Goal: Information Seeking & Learning: Learn about a topic

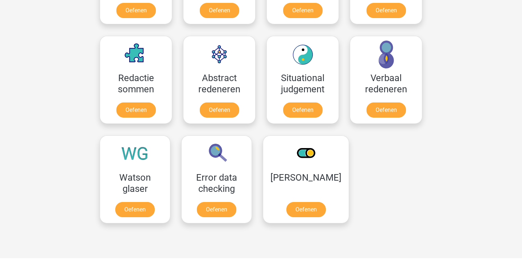
scroll to position [506, 0]
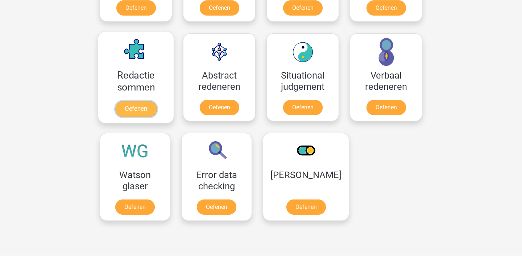
click at [132, 109] on link "Oefenen" at bounding box center [135, 109] width 41 height 16
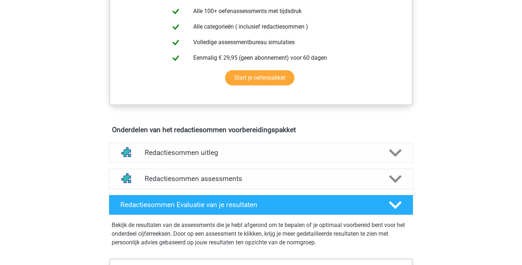
scroll to position [302, 0]
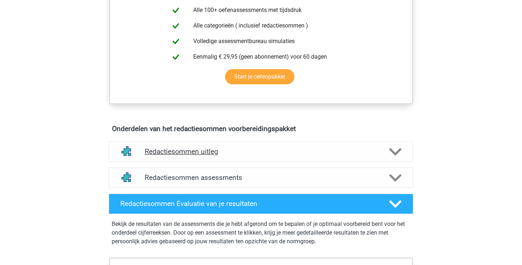
click at [393, 156] on polygon at bounding box center [395, 152] width 13 height 8
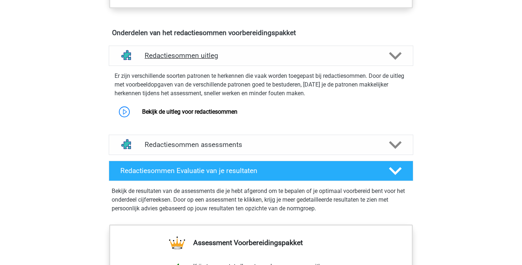
scroll to position [398, 0]
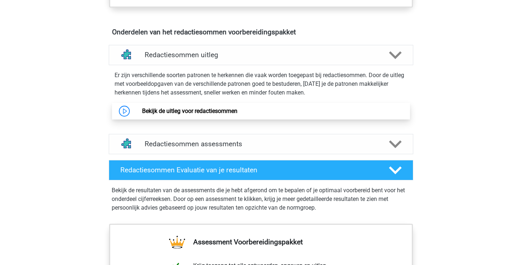
click at [142, 115] on link "Bekijk de uitleg voor redactiesommen" at bounding box center [189, 111] width 95 height 7
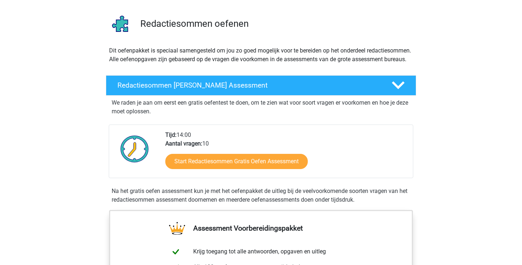
scroll to position [0, 0]
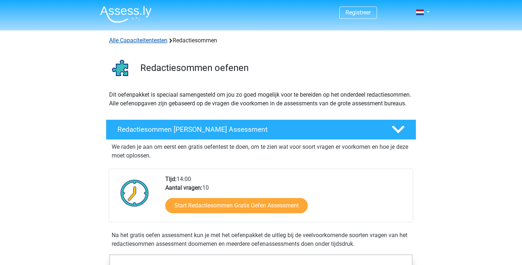
click at [150, 42] on link "Alle Capaciteitentesten" at bounding box center [138, 40] width 58 height 7
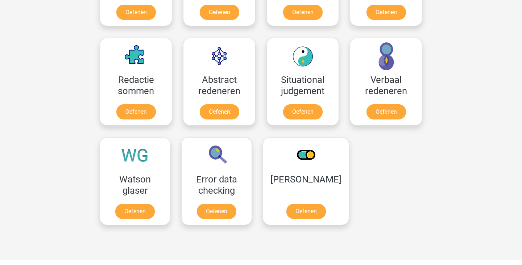
scroll to position [503, 0]
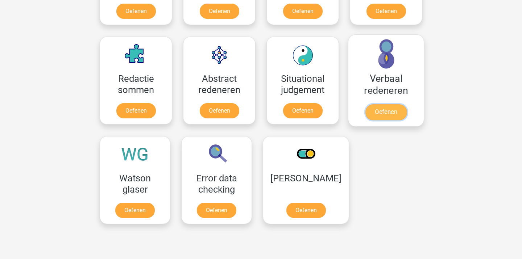
click at [387, 108] on link "Oefenen" at bounding box center [385, 112] width 41 height 16
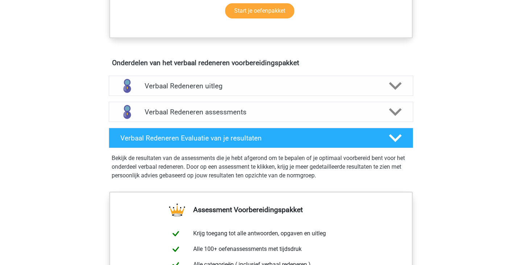
scroll to position [376, 0]
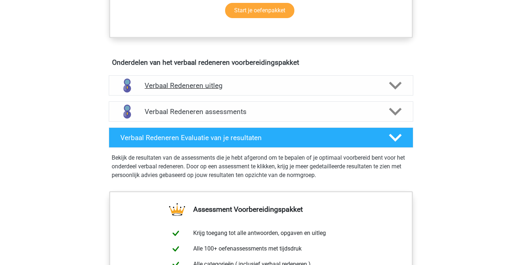
click at [396, 85] on icon at bounding box center [395, 85] width 13 height 13
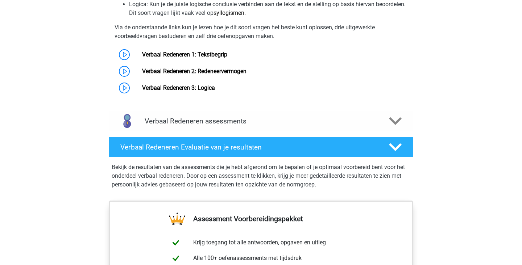
scroll to position [608, 0]
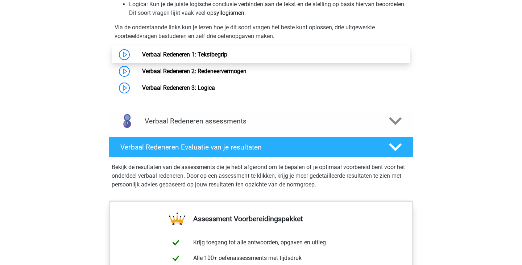
click at [142, 58] on link "Verbaal Redeneren 1: Tekstbegrip" at bounding box center [184, 54] width 85 height 7
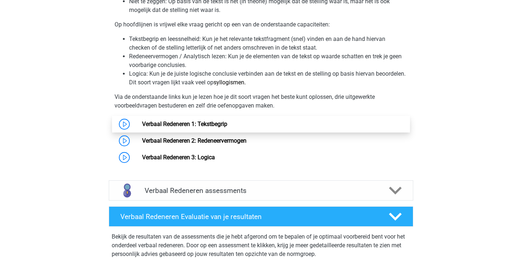
scroll to position [538, 0]
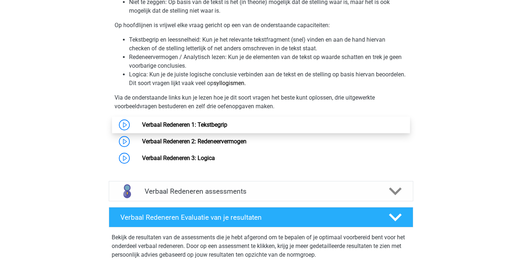
click at [142, 127] on link "Verbaal Redeneren 1: Tekstbegrip" at bounding box center [184, 124] width 85 height 7
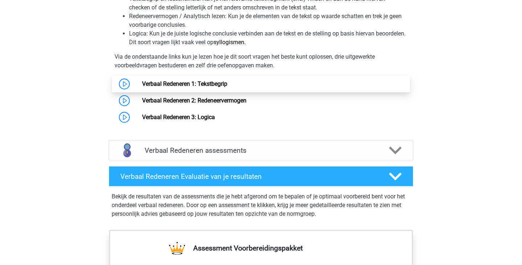
scroll to position [558, 0]
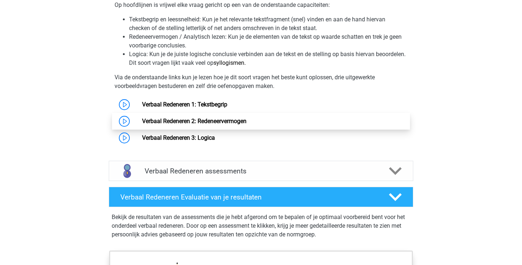
click at [236, 125] on link "Verbaal Redeneren 2: Redeneervermogen" at bounding box center [194, 121] width 104 height 7
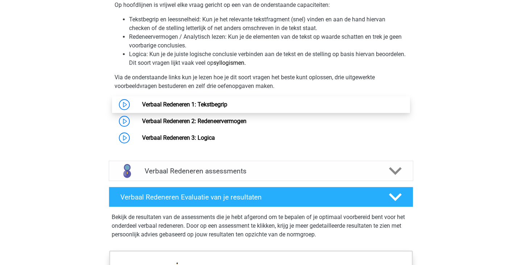
click at [142, 108] on link "Verbaal Redeneren 1: Tekstbegrip" at bounding box center [184, 104] width 85 height 7
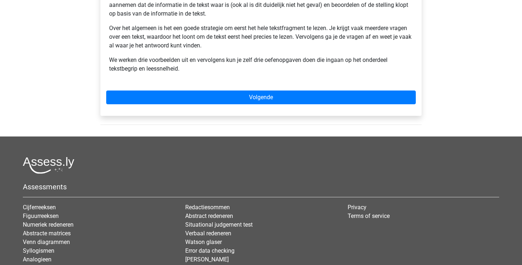
scroll to position [185, 0]
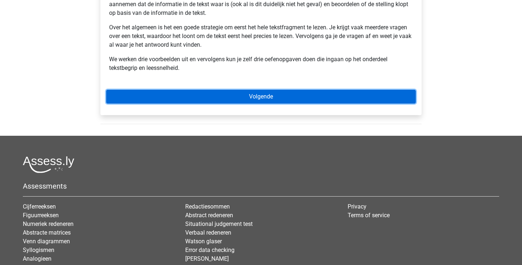
click at [285, 97] on link "Volgende" at bounding box center [261, 97] width 310 height 14
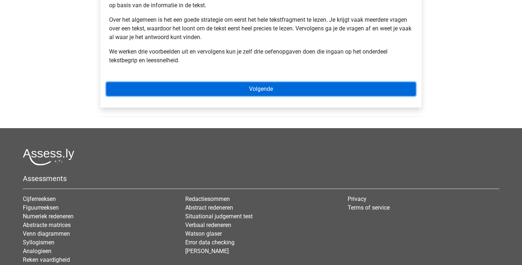
scroll to position [200, 0]
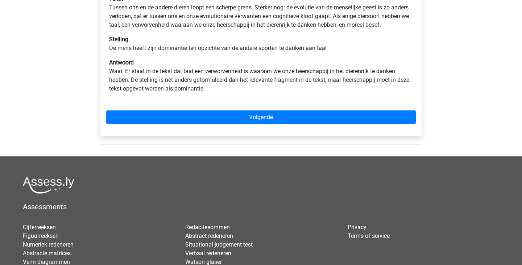
scroll to position [153, 0]
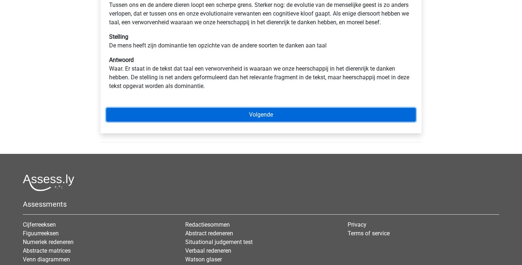
click at [296, 122] on link "Volgende" at bounding box center [261, 115] width 310 height 14
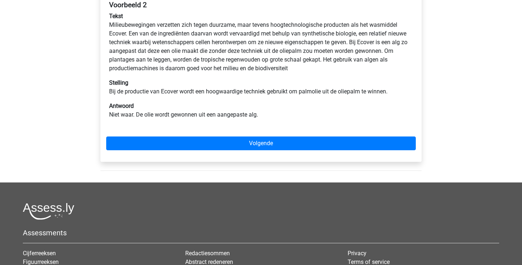
scroll to position [133, 0]
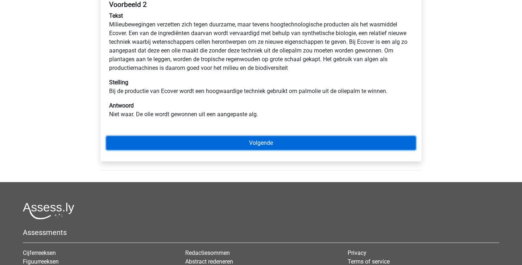
click at [272, 145] on link "Volgende" at bounding box center [261, 143] width 310 height 14
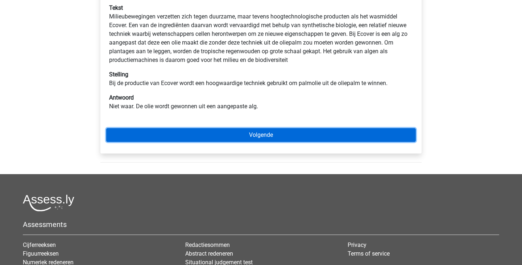
scroll to position [149, 0]
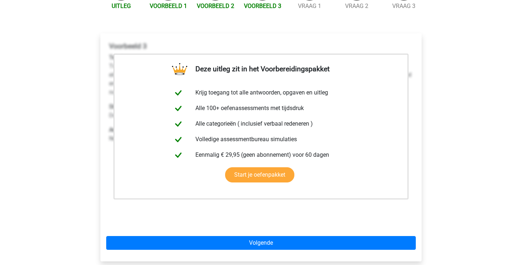
scroll to position [92, 0]
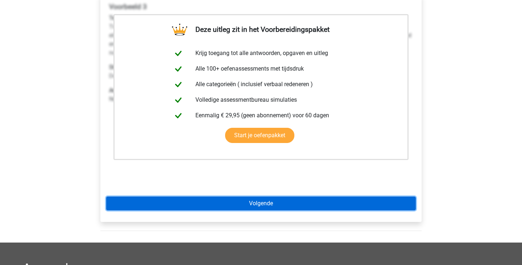
click at [396, 204] on link "Volgende" at bounding box center [261, 204] width 310 height 14
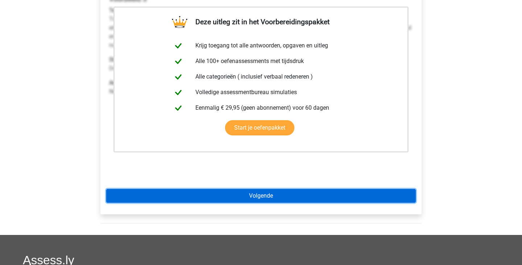
scroll to position [146, 0]
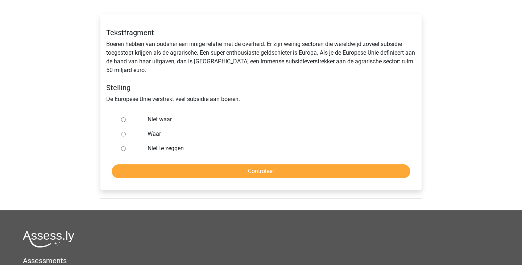
scroll to position [112, 0]
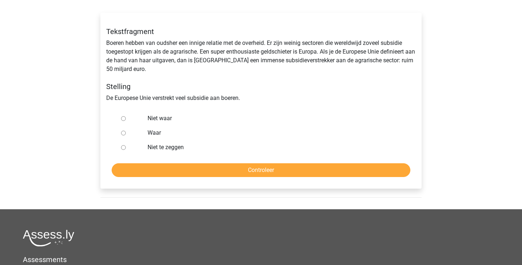
click at [124, 135] on input "Waar" at bounding box center [123, 133] width 5 height 5
radio input "true"
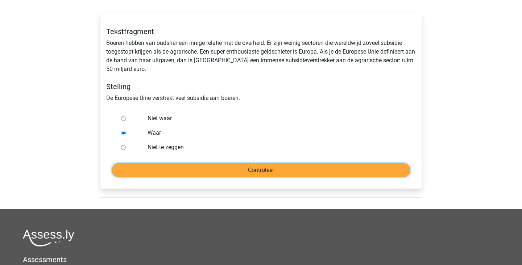
click at [253, 174] on input "Controleer" at bounding box center [261, 170] width 299 height 14
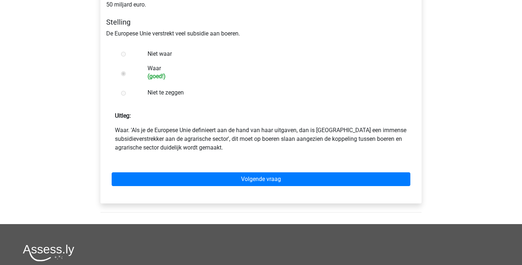
scroll to position [178, 0]
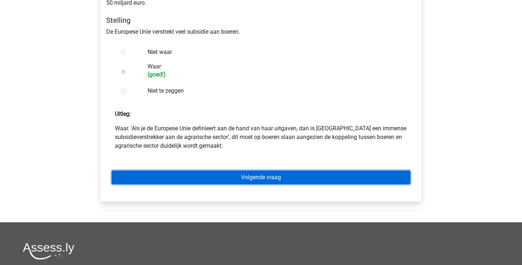
click at [299, 179] on link "Volgende vraag" at bounding box center [261, 178] width 299 height 14
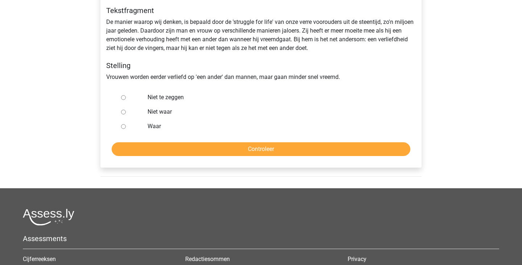
scroll to position [131, 0]
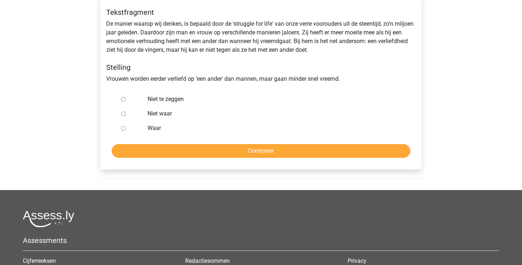
click at [123, 100] on input "Niet te zeggen" at bounding box center [123, 99] width 5 height 5
radio input "true"
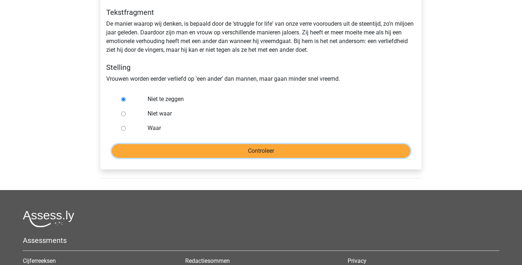
click at [269, 153] on input "Controleer" at bounding box center [261, 151] width 299 height 14
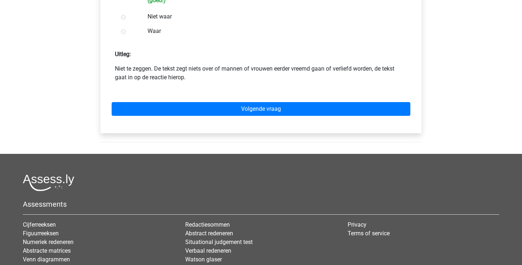
scroll to position [243, 0]
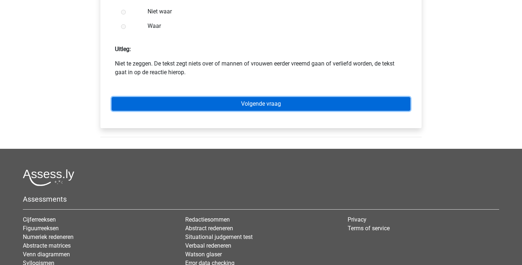
click at [317, 104] on link "Volgende vraag" at bounding box center [261, 104] width 299 height 14
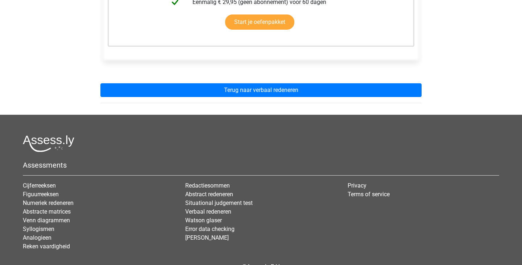
scroll to position [230, 0]
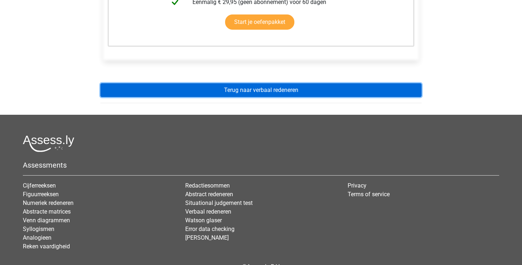
click at [322, 92] on link "Terug naar verbaal redeneren" at bounding box center [260, 90] width 321 height 14
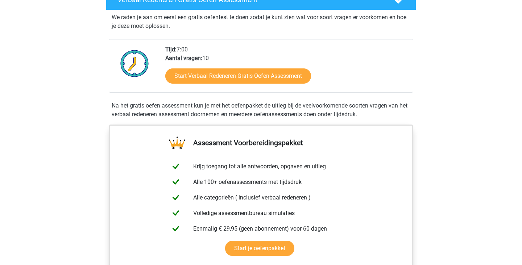
scroll to position [137, 0]
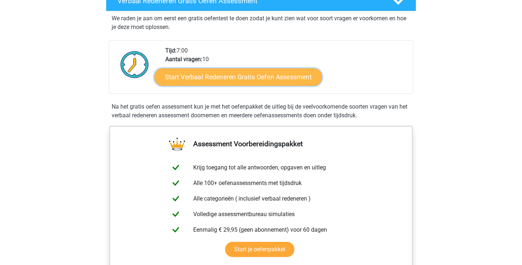
click at [281, 81] on link "Start Verbaal Redeneren Gratis Oefen Assessment" at bounding box center [237, 76] width 167 height 17
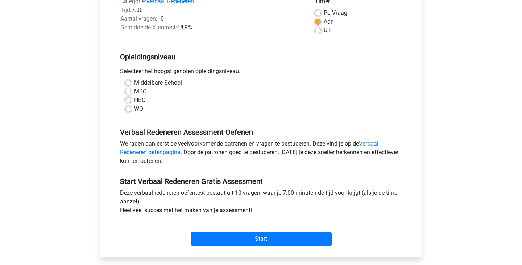
scroll to position [104, 0]
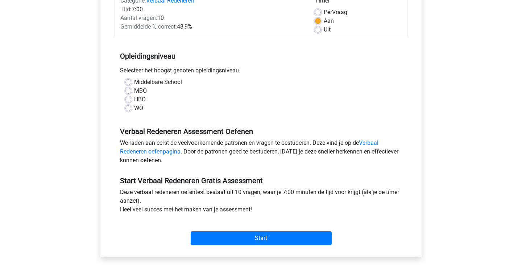
click at [134, 101] on label "HBO" at bounding box center [140, 99] width 12 height 9
click at [128, 101] on input "HBO" at bounding box center [128, 98] width 6 height 7
radio input "true"
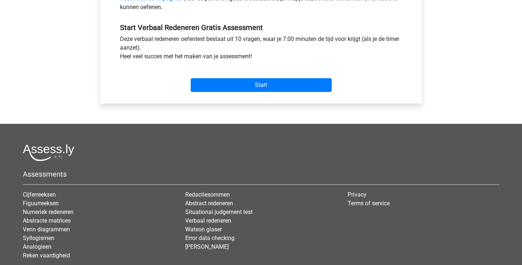
scroll to position [258, 0]
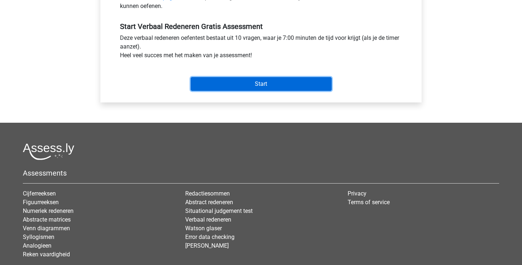
click at [284, 87] on input "Start" at bounding box center [261, 84] width 141 height 14
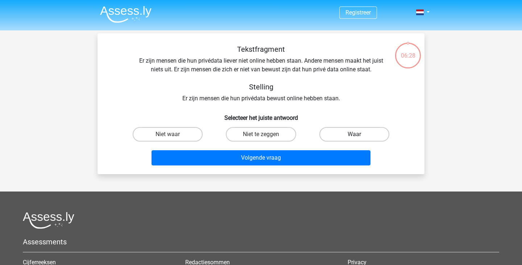
click at [360, 134] on label "Waar" at bounding box center [354, 134] width 70 height 14
click at [359, 134] on input "Waar" at bounding box center [356, 136] width 5 height 5
radio input "true"
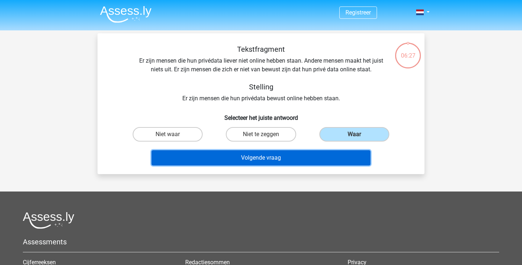
click at [336, 157] on button "Volgende vraag" at bounding box center [260, 157] width 219 height 15
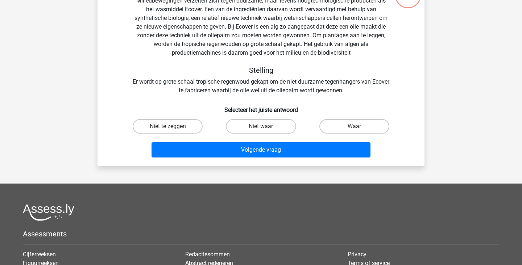
scroll to position [61, 0]
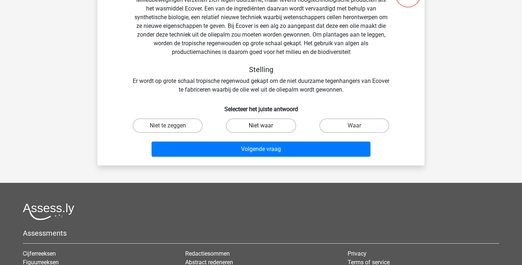
click at [279, 128] on label "Niet waar" at bounding box center [261, 126] width 70 height 14
click at [266, 128] on input "Niet waar" at bounding box center [263, 128] width 5 height 5
radio input "true"
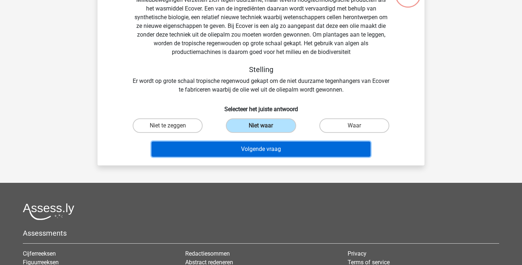
click at [296, 150] on button "Volgende vraag" at bounding box center [260, 149] width 219 height 15
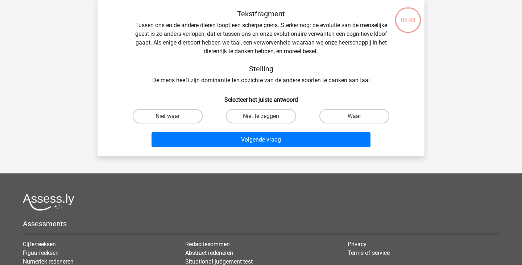
scroll to position [33, 0]
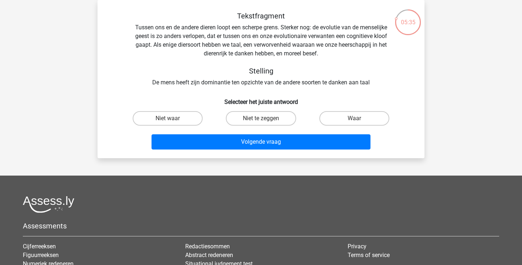
click at [358, 122] on input "Waar" at bounding box center [356, 121] width 5 height 5
radio input "true"
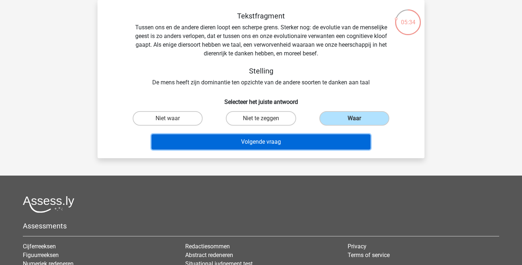
click at [299, 138] on button "Volgende vraag" at bounding box center [260, 141] width 219 height 15
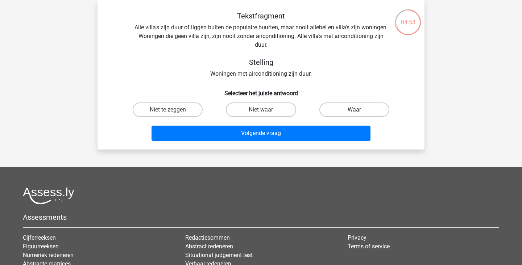
click at [354, 109] on label "Waar" at bounding box center [354, 110] width 70 height 14
click at [354, 110] on input "Waar" at bounding box center [356, 112] width 5 height 5
radio input "true"
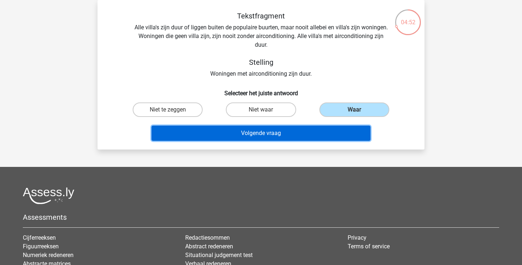
click at [287, 134] on button "Volgende vraag" at bounding box center [260, 133] width 219 height 15
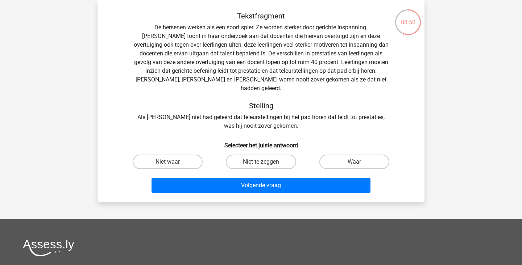
click at [356, 162] on input "Waar" at bounding box center [356, 164] width 5 height 5
radio input "true"
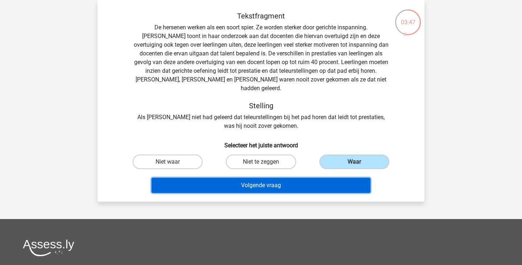
click at [301, 178] on button "Volgende vraag" at bounding box center [260, 185] width 219 height 15
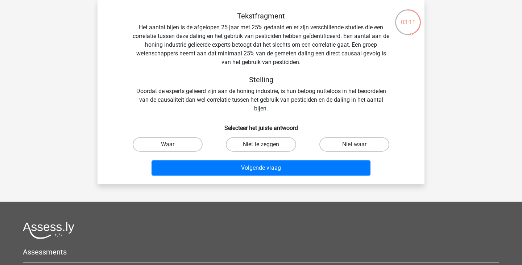
click at [269, 144] on label "Niet te zeggen" at bounding box center [261, 144] width 70 height 14
click at [266, 145] on input "Niet te zeggen" at bounding box center [263, 147] width 5 height 5
radio input "true"
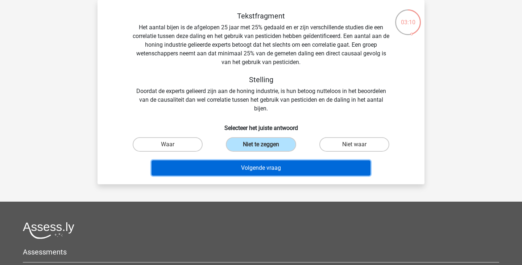
click at [276, 173] on button "Volgende vraag" at bounding box center [260, 168] width 219 height 15
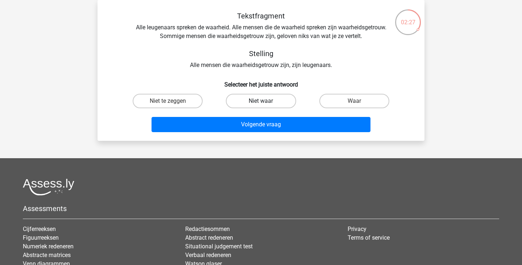
click at [276, 102] on label "Niet waar" at bounding box center [261, 101] width 70 height 14
click at [266, 102] on input "Niet waar" at bounding box center [263, 103] width 5 height 5
radio input "true"
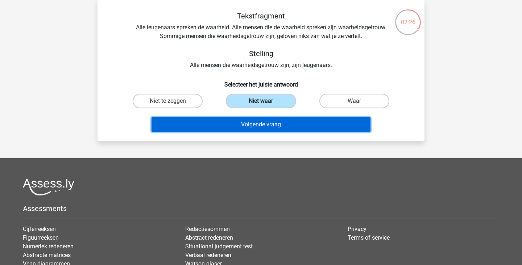
click at [286, 124] on button "Volgende vraag" at bounding box center [260, 124] width 219 height 15
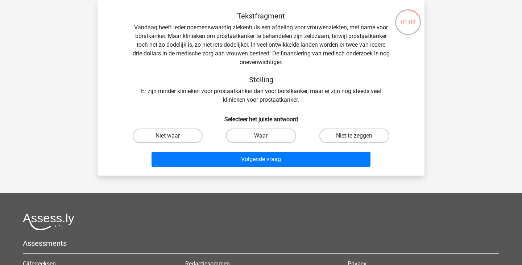
click at [353, 135] on label "Niet te zeggen" at bounding box center [354, 136] width 70 height 14
click at [354, 136] on input "Niet te zeggen" at bounding box center [356, 138] width 5 height 5
radio input "true"
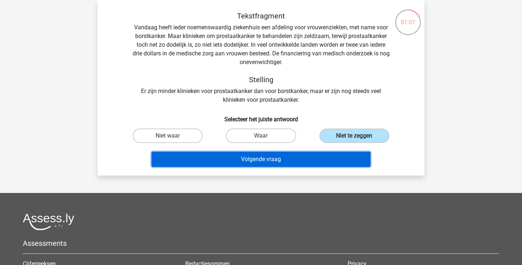
click at [280, 162] on button "Volgende vraag" at bounding box center [260, 159] width 219 height 15
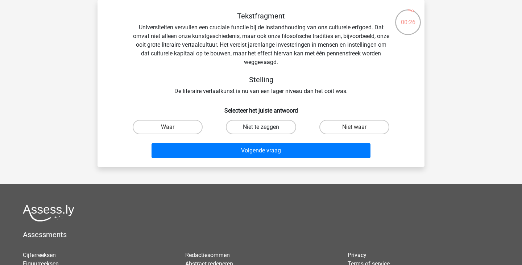
click at [279, 128] on label "Niet te zeggen" at bounding box center [261, 127] width 70 height 14
click at [266, 128] on input "Niet te zeggen" at bounding box center [263, 129] width 5 height 5
radio input "true"
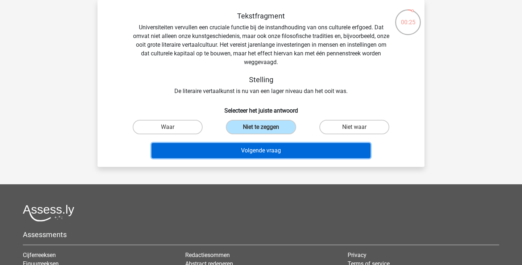
click at [273, 152] on button "Volgende vraag" at bounding box center [260, 150] width 219 height 15
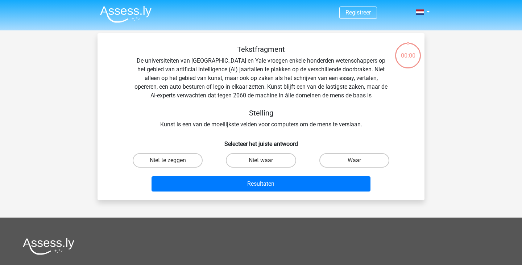
scroll to position [48, 0]
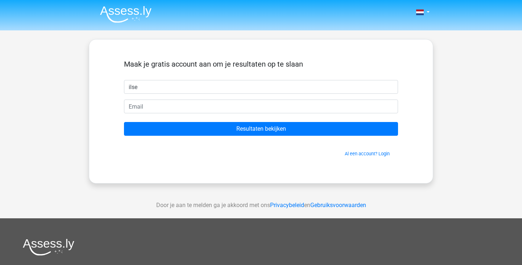
type input "ilse"
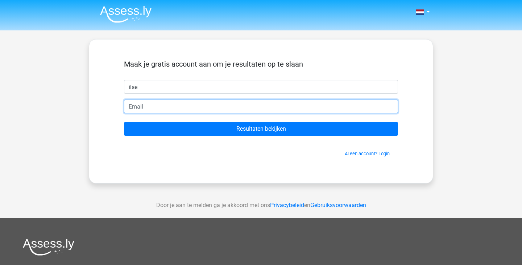
click at [220, 109] on input "email" at bounding box center [261, 107] width 274 height 14
type input "ilse.ingelaere@gmail.com"
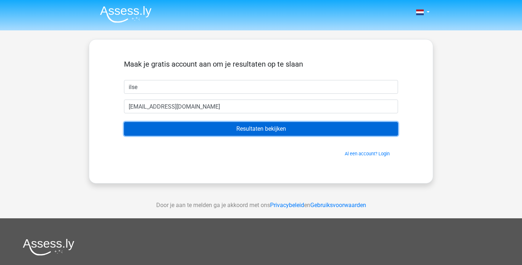
click at [279, 125] on input "Resultaten bekijken" at bounding box center [261, 129] width 274 height 14
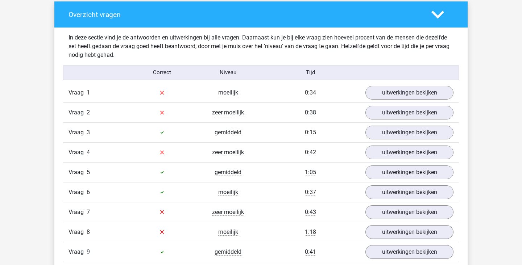
scroll to position [543, 0]
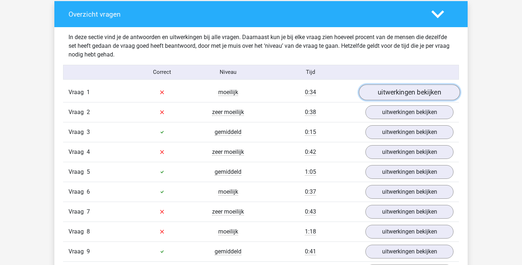
click at [439, 94] on link "uitwerkingen bekijken" at bounding box center [409, 92] width 101 height 16
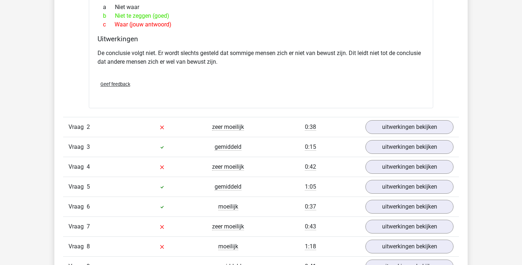
scroll to position [724, 0]
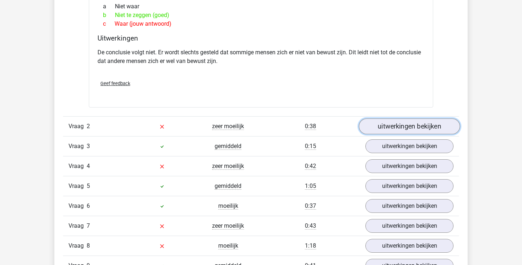
click at [433, 130] on link "uitwerkingen bekijken" at bounding box center [409, 127] width 101 height 16
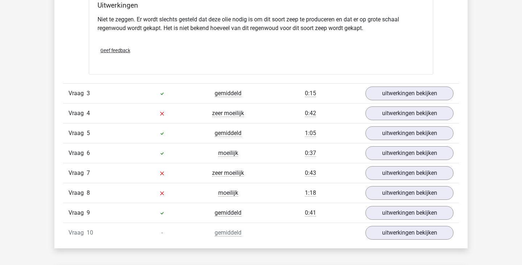
scroll to position [1026, 0]
click at [438, 94] on link "uitwerkingen bekijken" at bounding box center [409, 93] width 101 height 16
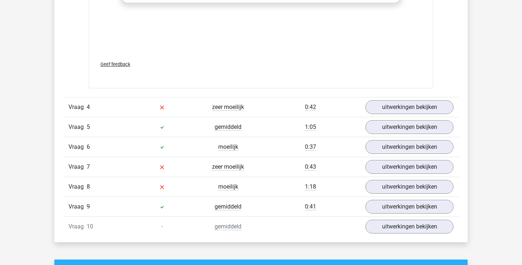
scroll to position [1431, 0]
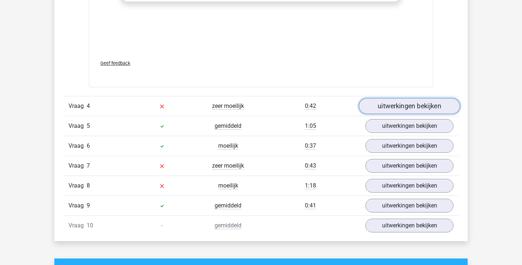
click at [438, 107] on link "uitwerkingen bekijken" at bounding box center [409, 106] width 101 height 16
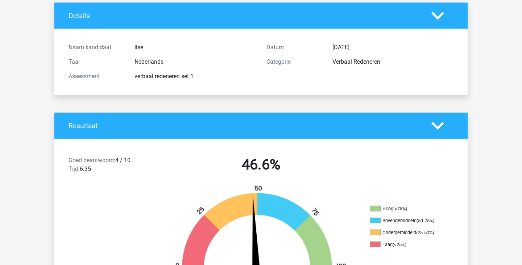
scroll to position [0, 0]
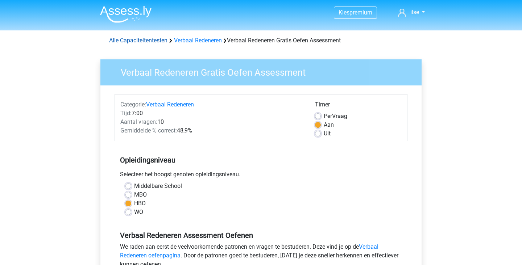
click at [146, 41] on link "Alle Capaciteitentesten" at bounding box center [138, 40] width 58 height 7
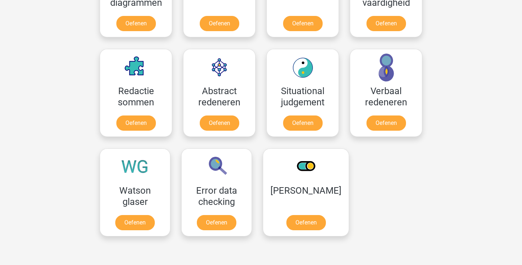
scroll to position [490, 0]
click at [312, 216] on link "Oefenen" at bounding box center [305, 224] width 41 height 16
click at [225, 216] on link "Oefenen" at bounding box center [216, 224] width 41 height 16
click at [308, 216] on link "Oefenen" at bounding box center [305, 224] width 41 height 16
click at [306, 216] on link "Oefenen" at bounding box center [305, 224] width 41 height 16
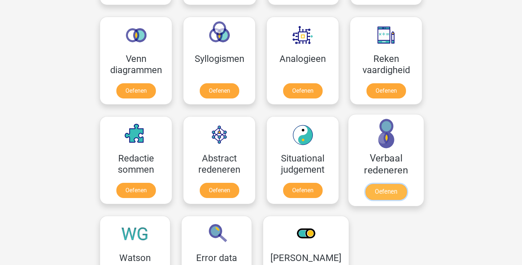
click at [386, 184] on link "Oefenen" at bounding box center [385, 192] width 41 height 16
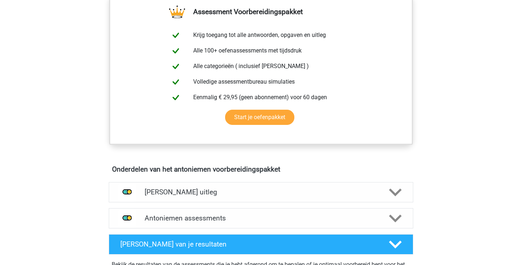
scroll to position [272, 0]
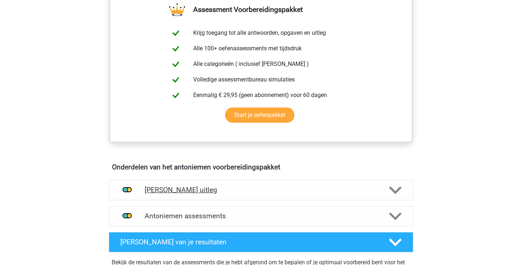
click at [398, 193] on icon at bounding box center [395, 190] width 13 height 13
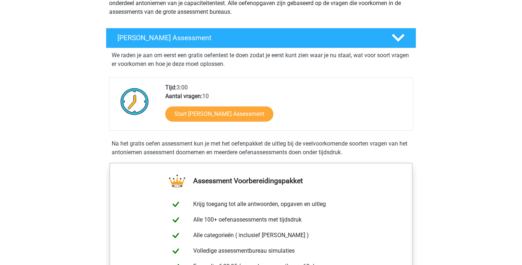
scroll to position [100, 0]
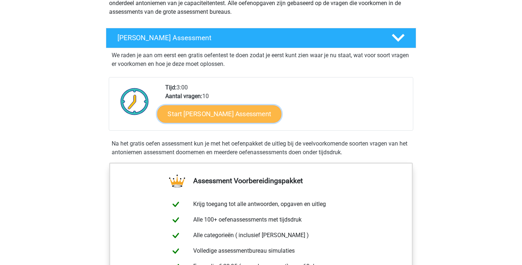
click at [246, 111] on link "Start [PERSON_NAME] Assessment" at bounding box center [219, 113] width 124 height 17
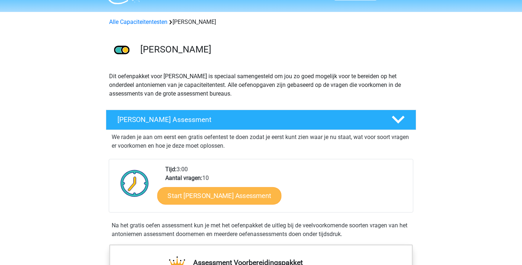
scroll to position [0, 0]
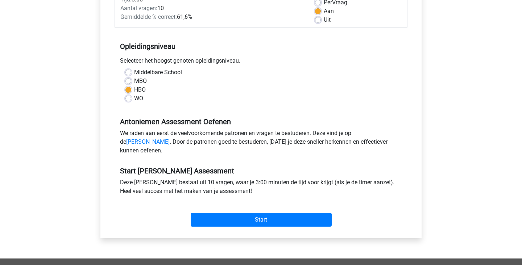
scroll to position [116, 0]
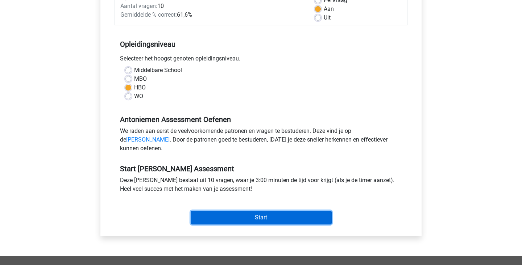
click at [274, 225] on input "Start" at bounding box center [261, 218] width 141 height 14
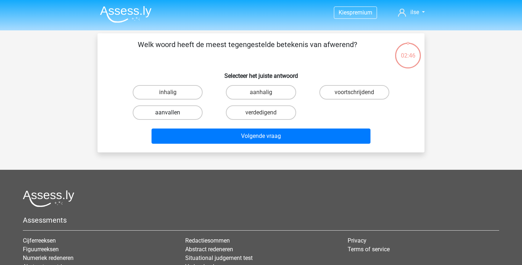
click at [175, 112] on label "aanvallen" at bounding box center [168, 112] width 70 height 14
click at [173, 113] on input "aanvallen" at bounding box center [170, 115] width 5 height 5
radio input "true"
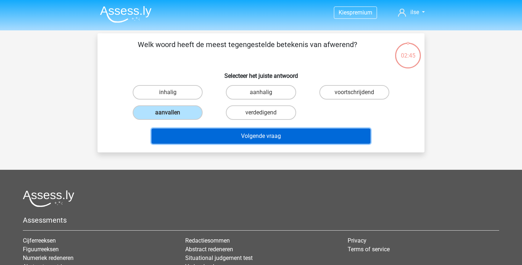
click at [275, 136] on button "Volgende vraag" at bounding box center [260, 136] width 219 height 15
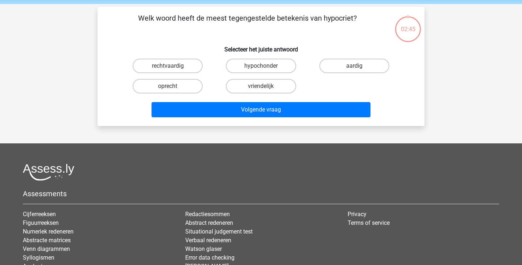
scroll to position [33, 0]
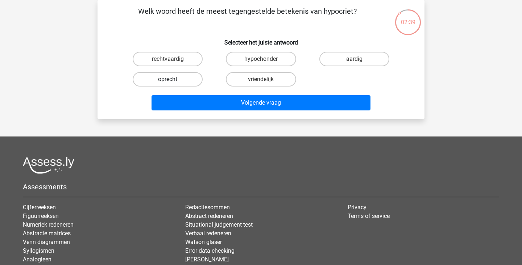
click at [178, 83] on label "oprecht" at bounding box center [168, 79] width 70 height 14
click at [173, 83] on input "oprecht" at bounding box center [170, 81] width 5 height 5
radio input "true"
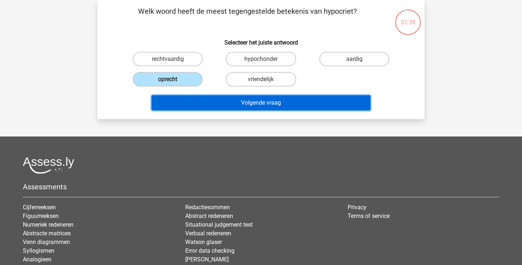
click at [296, 104] on button "Volgende vraag" at bounding box center [260, 102] width 219 height 15
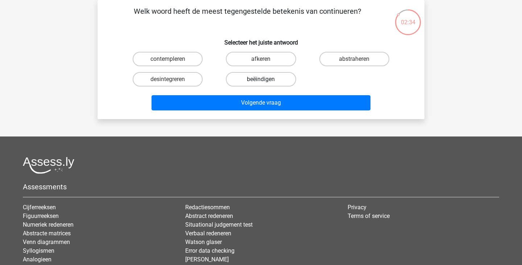
click at [284, 82] on label "beëindigen" at bounding box center [261, 79] width 70 height 14
click at [266, 82] on input "beëindigen" at bounding box center [263, 81] width 5 height 5
radio input "true"
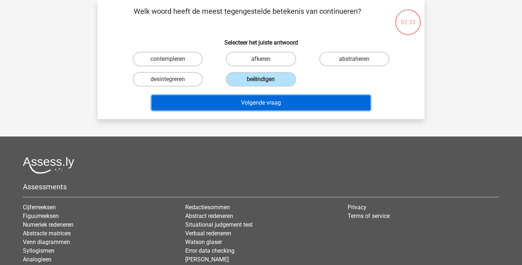
click at [271, 104] on button "Volgende vraag" at bounding box center [260, 102] width 219 height 15
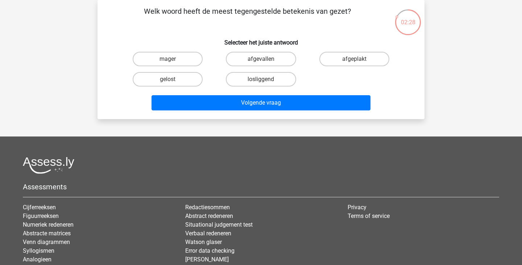
click at [173, 59] on input "mager" at bounding box center [170, 61] width 5 height 5
radio input "true"
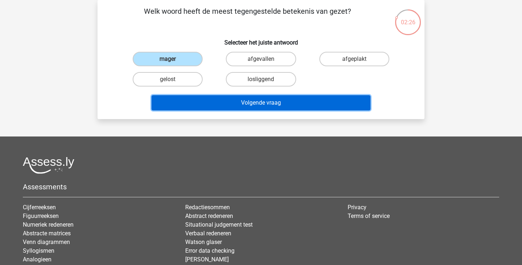
click at [283, 105] on button "Volgende vraag" at bounding box center [260, 102] width 219 height 15
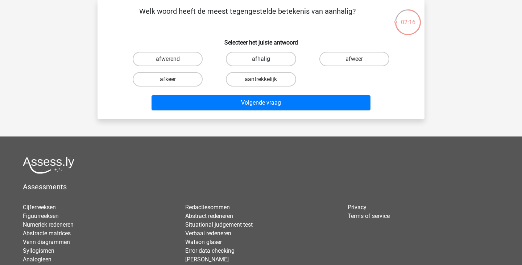
click at [269, 58] on label "afhalig" at bounding box center [261, 59] width 70 height 14
click at [266, 59] on input "afhalig" at bounding box center [263, 61] width 5 height 5
radio input "true"
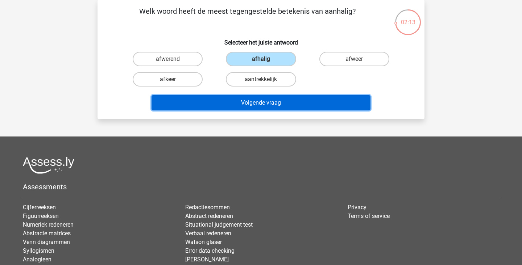
click at [278, 101] on button "Volgende vraag" at bounding box center [260, 102] width 219 height 15
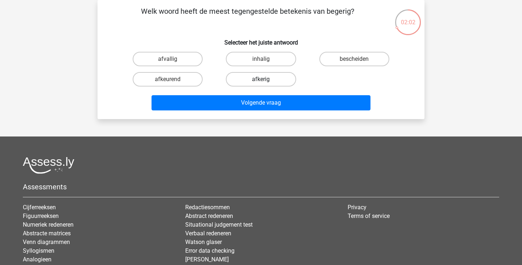
click at [277, 80] on label "afkerig" at bounding box center [261, 79] width 70 height 14
click at [266, 80] on input "afkerig" at bounding box center [263, 81] width 5 height 5
radio input "true"
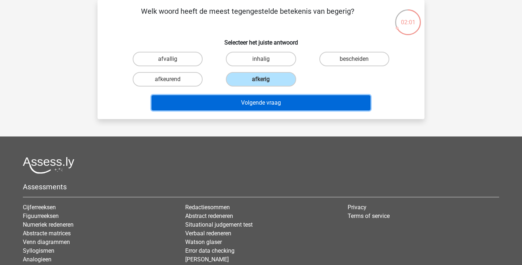
click at [286, 101] on button "Volgende vraag" at bounding box center [260, 102] width 219 height 15
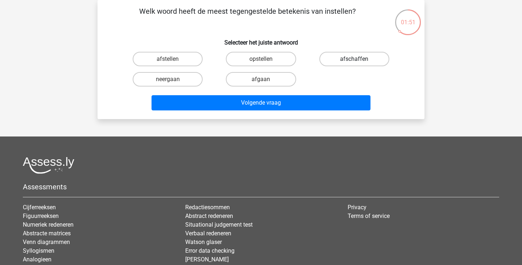
click at [367, 61] on label "afschaffen" at bounding box center [354, 59] width 70 height 14
click at [359, 61] on input "afschaffen" at bounding box center [356, 61] width 5 height 5
radio input "true"
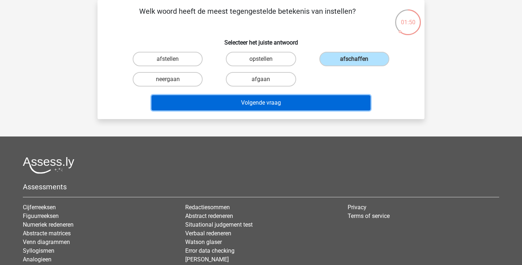
click at [270, 103] on button "Volgende vraag" at bounding box center [260, 102] width 219 height 15
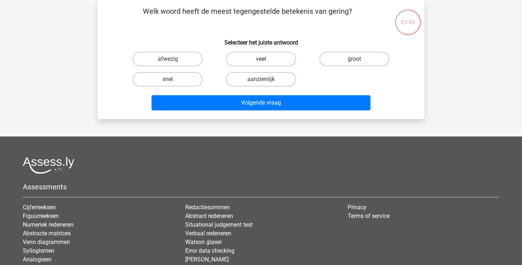
click at [272, 57] on label "veel" at bounding box center [261, 59] width 70 height 14
click at [266, 59] on input "veel" at bounding box center [263, 61] width 5 height 5
radio input "true"
click at [266, 80] on input "aanzienlijk" at bounding box center [263, 81] width 5 height 5
radio input "true"
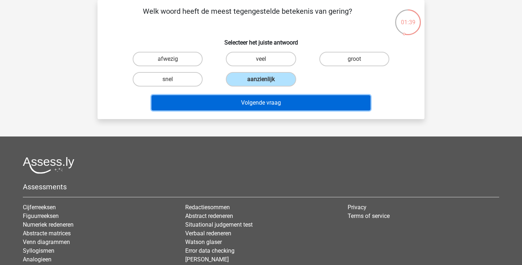
click at [276, 100] on button "Volgende vraag" at bounding box center [260, 102] width 219 height 15
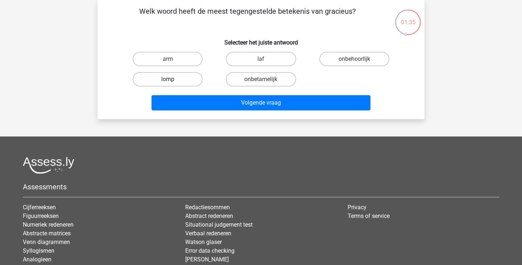
click at [179, 79] on label "lomp" at bounding box center [168, 79] width 70 height 14
click at [173, 79] on input "lomp" at bounding box center [170, 81] width 5 height 5
radio input "true"
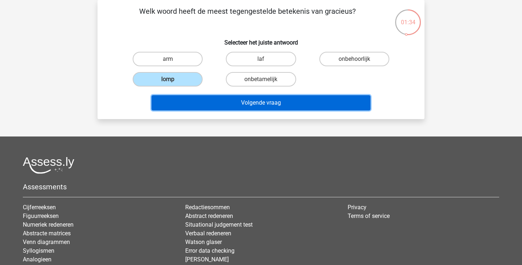
click at [271, 106] on button "Volgende vraag" at bounding box center [260, 102] width 219 height 15
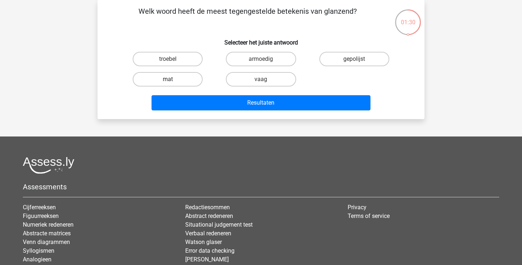
click at [176, 81] on label "mat" at bounding box center [168, 79] width 70 height 14
click at [173, 81] on input "mat" at bounding box center [170, 81] width 5 height 5
radio input "true"
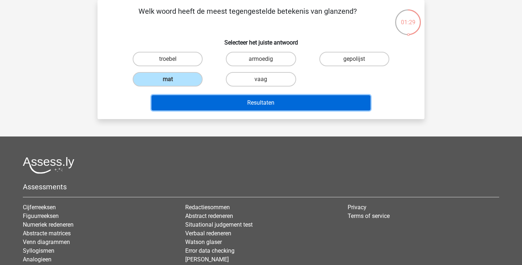
click at [267, 103] on button "Resultaten" at bounding box center [260, 102] width 219 height 15
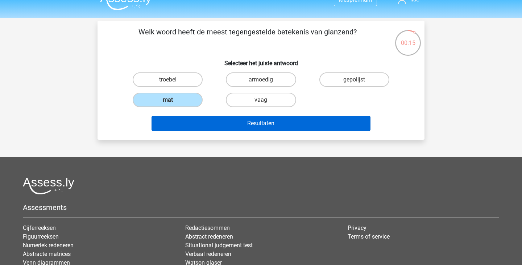
scroll to position [0, 0]
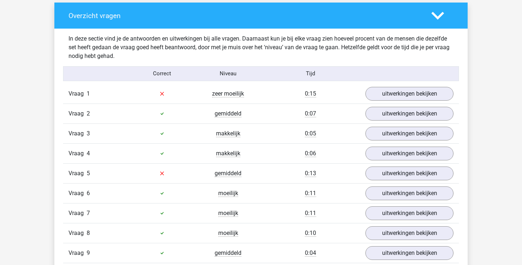
scroll to position [542, 0]
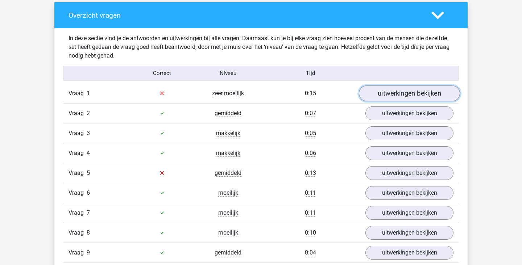
click at [422, 94] on link "uitwerkingen bekijken" at bounding box center [409, 94] width 101 height 16
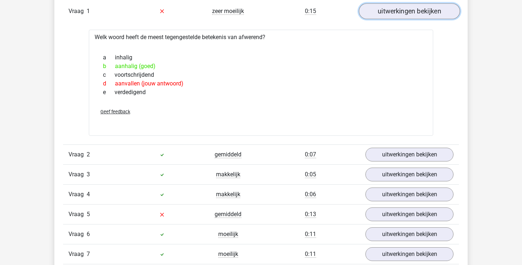
scroll to position [624, 0]
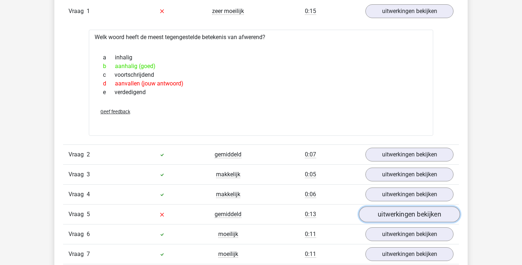
click at [435, 216] on link "uitwerkingen bekijken" at bounding box center [409, 215] width 101 height 16
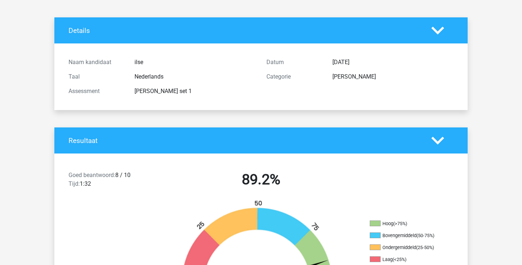
scroll to position [0, 0]
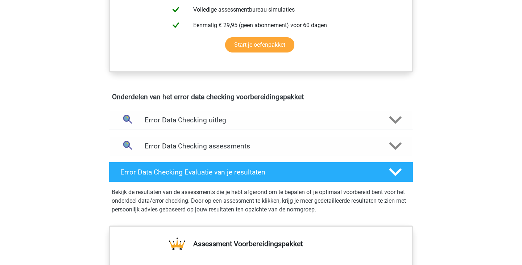
scroll to position [342, 0]
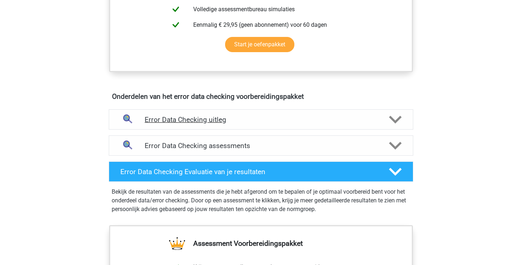
click at [393, 121] on polygon at bounding box center [395, 120] width 13 height 8
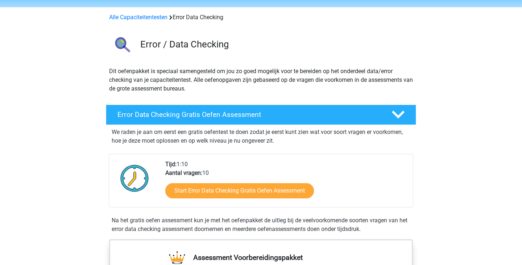
scroll to position [0, 0]
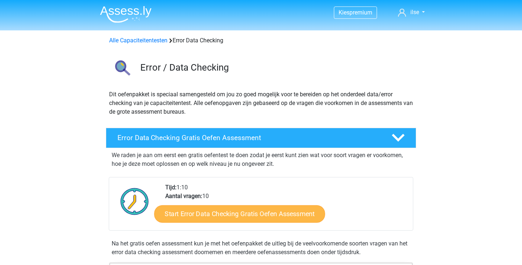
click at [260, 212] on link "Start Error Data Checking Gratis Oefen Assessment" at bounding box center [239, 213] width 171 height 17
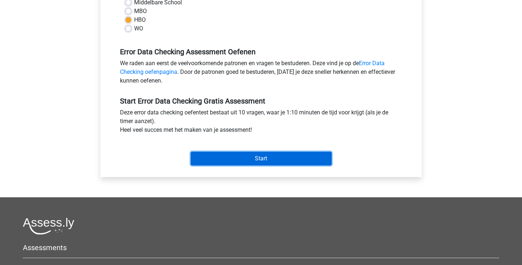
click at [275, 159] on input "Start" at bounding box center [261, 159] width 141 height 14
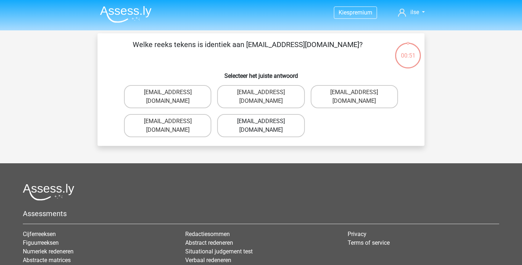
click at [269, 114] on label "[EMAIL_ADDRESS][DOMAIN_NAME]" at bounding box center [260, 125] width 87 height 23
click at [266, 121] on input "[EMAIL_ADDRESS][DOMAIN_NAME]" at bounding box center [263, 123] width 5 height 5
radio input "true"
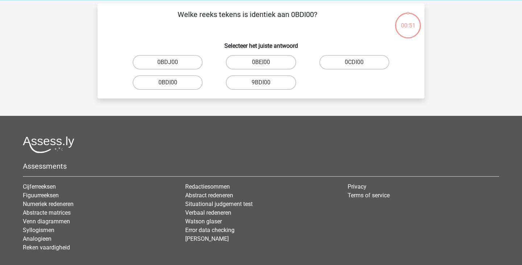
scroll to position [33, 0]
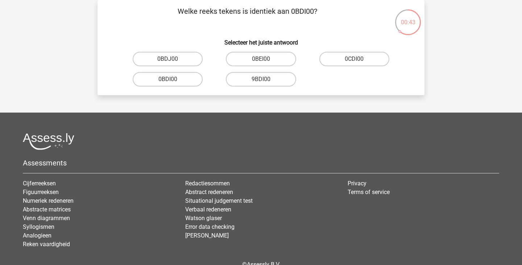
click at [172, 83] on input "0BDI00" at bounding box center [170, 81] width 5 height 5
radio input "true"
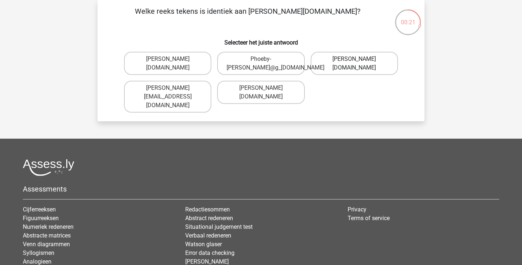
click at [353, 65] on label "Phoebe-Patterson@g_mail.gr" at bounding box center [354, 63] width 87 height 23
click at [354, 64] on input "Phoebe-Patterson@g_mail.gr" at bounding box center [356, 61] width 5 height 5
radio input "true"
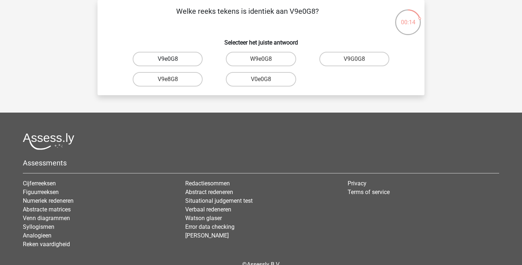
click at [182, 58] on label "V9e0G8" at bounding box center [168, 59] width 70 height 14
click at [173, 59] on input "V9e0G8" at bounding box center [170, 61] width 5 height 5
radio input "true"
click at [188, 58] on label "91051S" at bounding box center [168, 59] width 70 height 14
click at [173, 59] on input "91051S" at bounding box center [170, 61] width 5 height 5
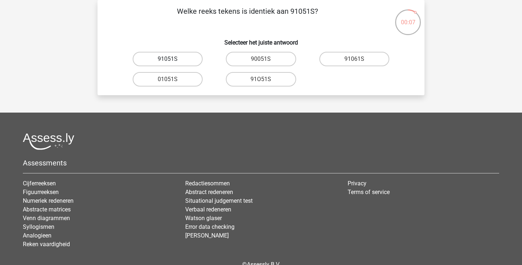
radio input "true"
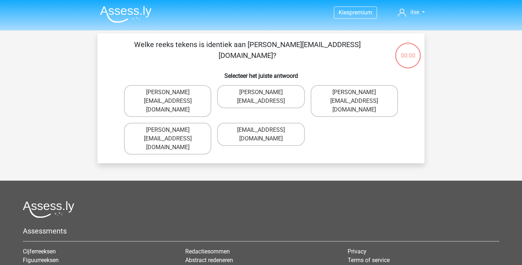
scroll to position [33, 0]
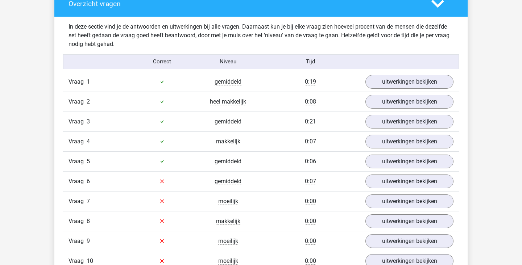
scroll to position [555, 0]
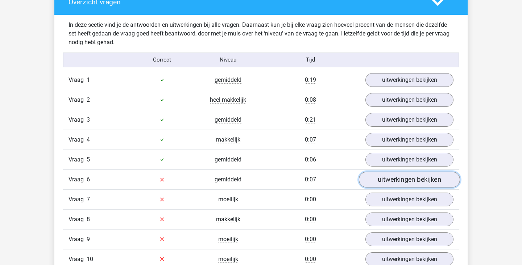
click at [434, 184] on link "uitwerkingen bekijken" at bounding box center [409, 180] width 101 height 16
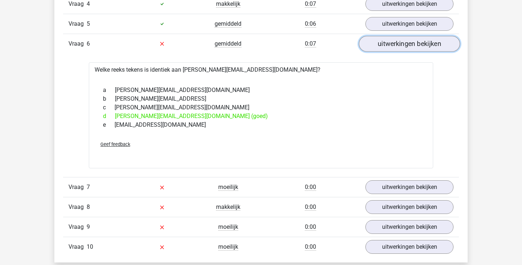
scroll to position [692, 0]
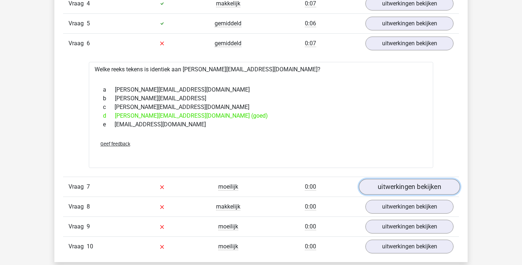
click at [439, 188] on link "uitwerkingen bekijken" at bounding box center [409, 187] width 101 height 16
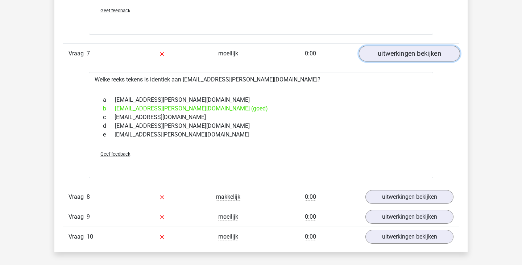
scroll to position [827, 0]
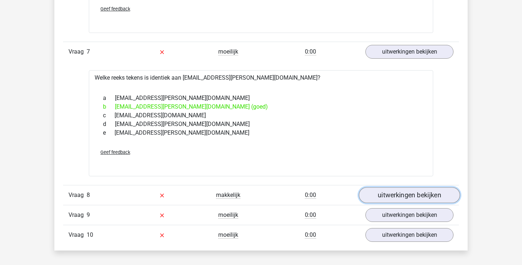
click at [443, 196] on link "uitwerkingen bekijken" at bounding box center [409, 195] width 101 height 16
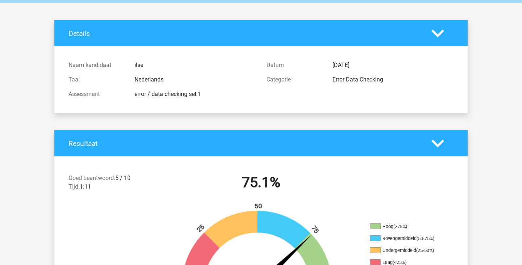
scroll to position [0, 0]
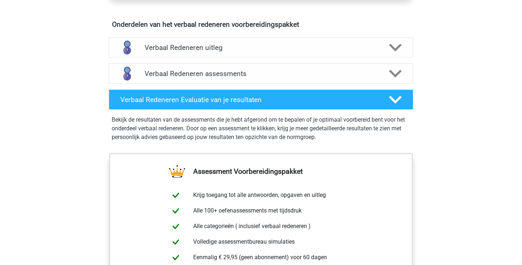
scroll to position [412, 0]
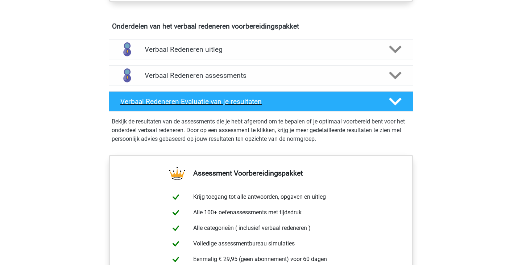
click at [127, 101] on h4 "Verbaal Redeneren Evaluatie van je resultaten" at bounding box center [248, 101] width 257 height 8
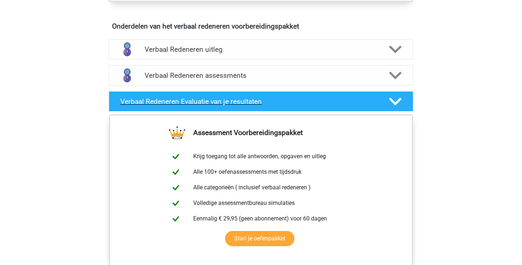
click at [144, 100] on h4 "Verbaal Redeneren Evaluatie van je resultaten" at bounding box center [248, 101] width 257 height 8
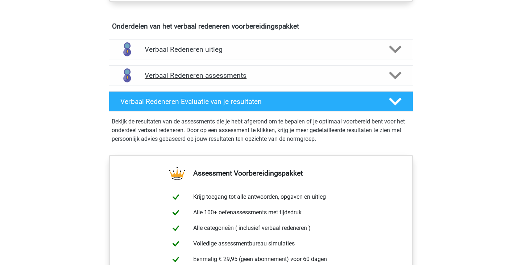
click at [153, 75] on h4 "Verbaal Redeneren assessments" at bounding box center [261, 75] width 233 height 8
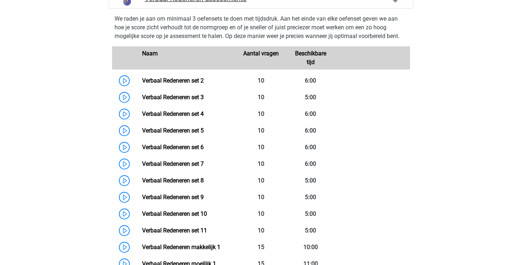
scroll to position [498, 0]
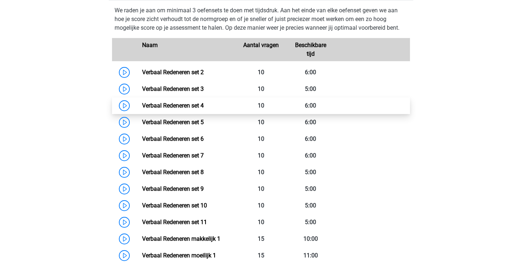
click at [142, 108] on link "Verbaal Redeneren set 4" at bounding box center [173, 105] width 62 height 7
